Goal: Check status

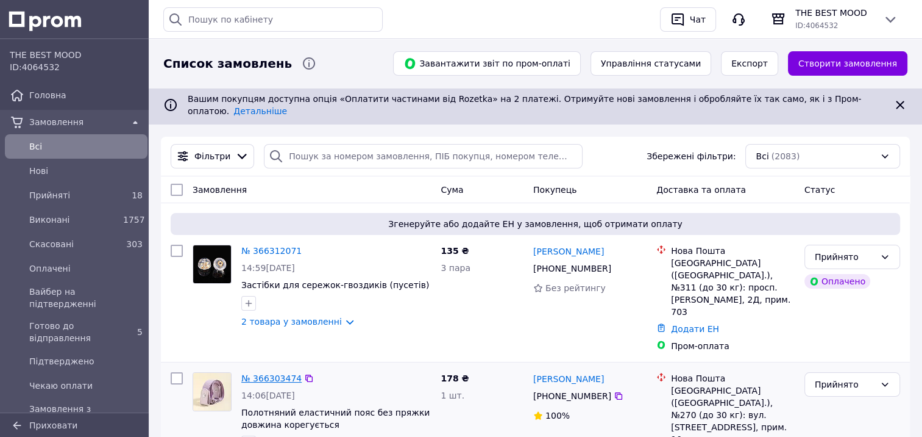
click at [263, 373] on link "№ 366303474" at bounding box center [271, 378] width 60 height 10
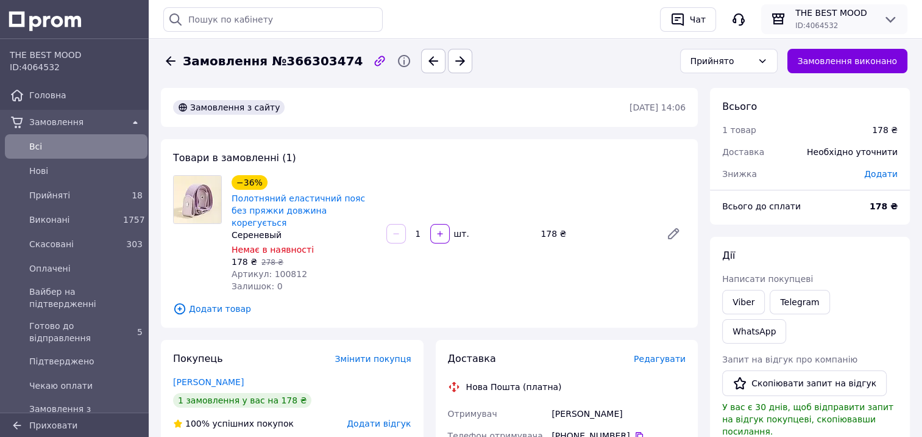
click at [885, 22] on icon at bounding box center [890, 19] width 15 height 15
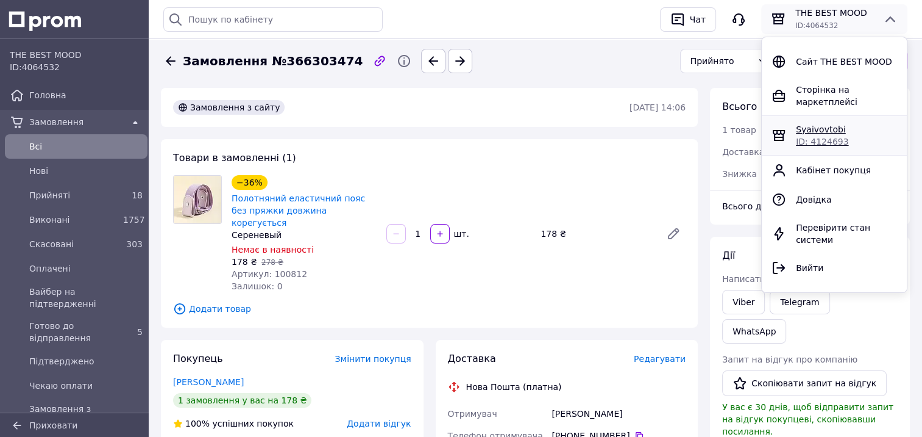
click at [819, 137] on span "ID: 4124693" at bounding box center [822, 142] width 52 height 10
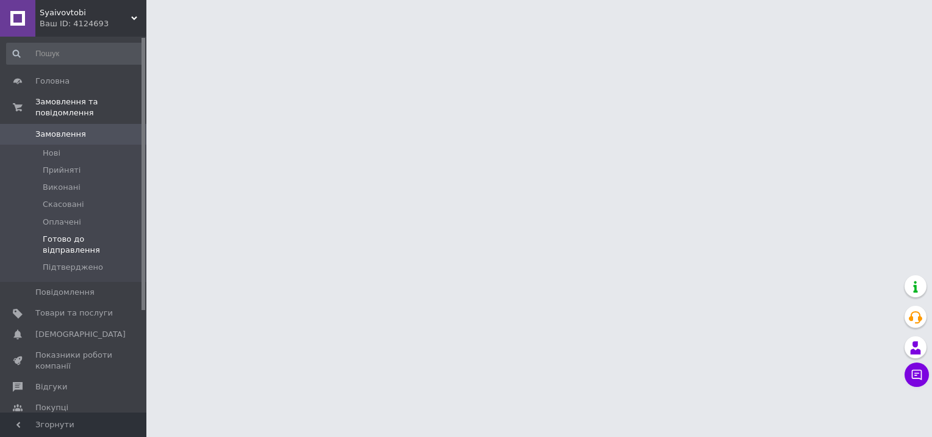
click at [87, 234] on span "Готово до відправлення" at bounding box center [93, 245] width 100 height 22
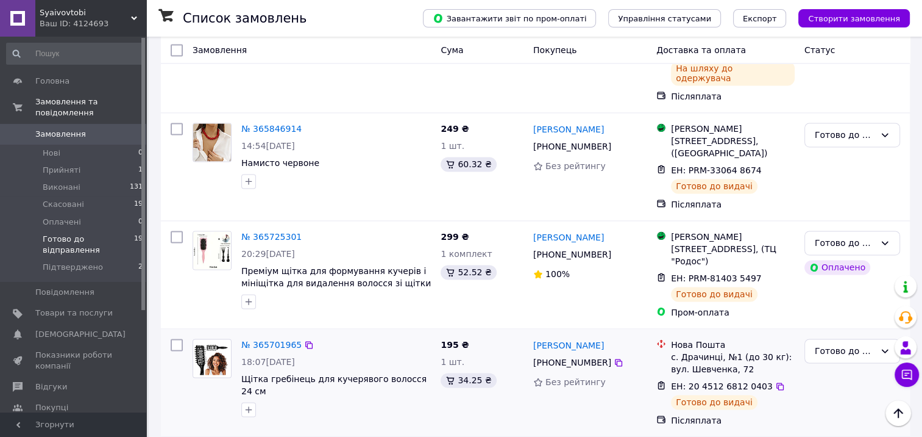
scroll to position [1846, 0]
